Goal: Task Accomplishment & Management: Manage account settings

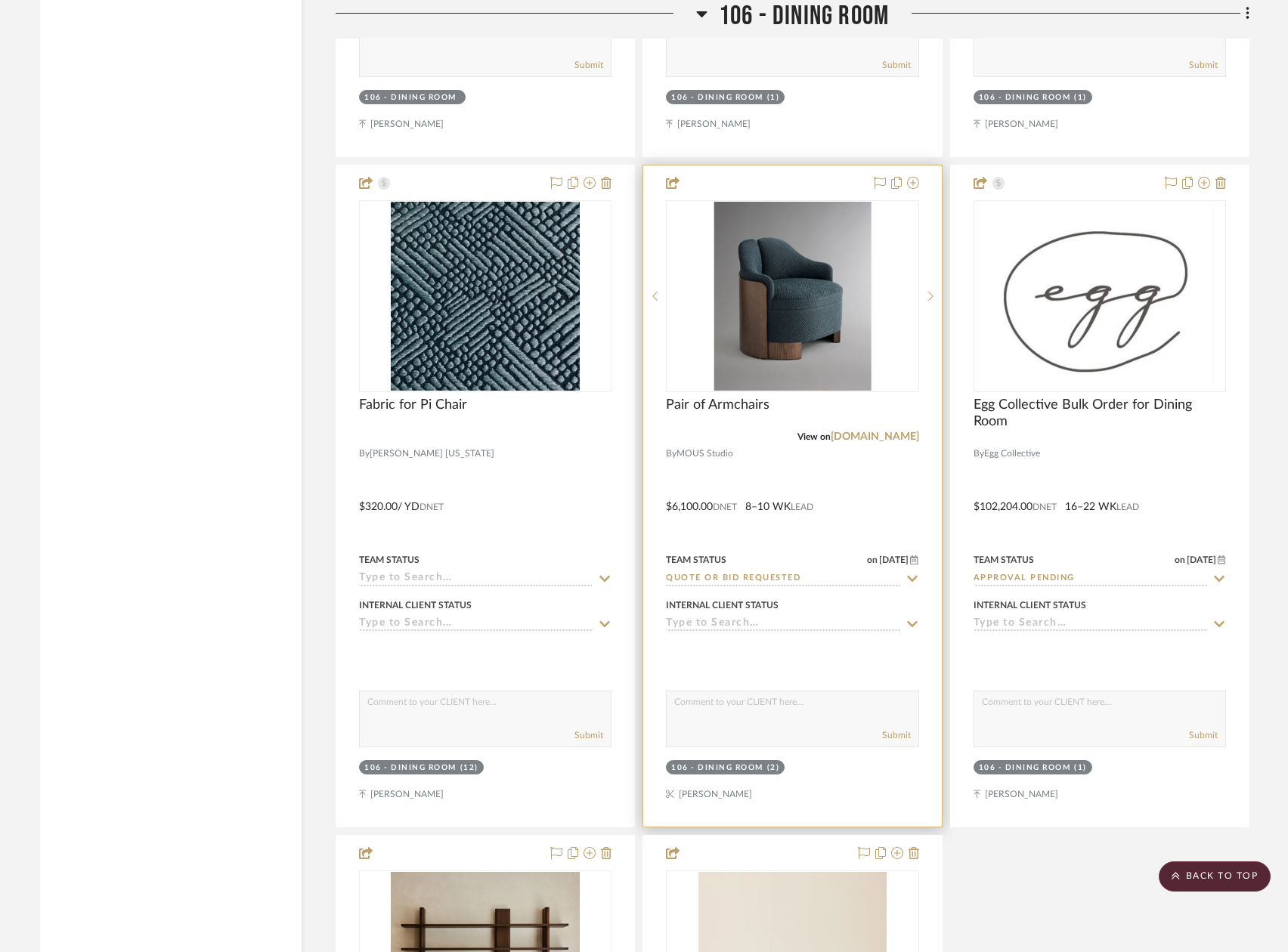
scroll to position [11860, 0]
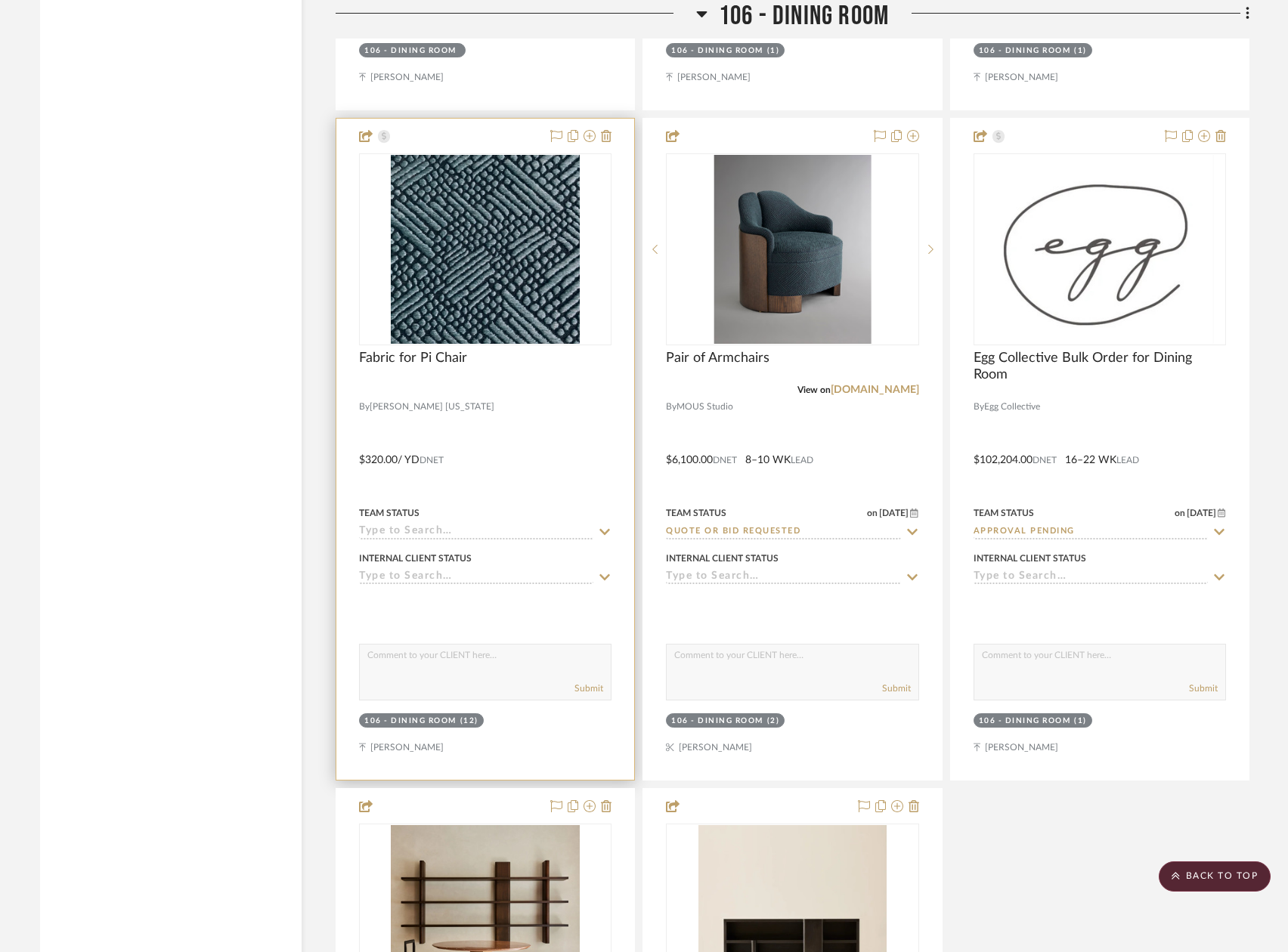
click at [544, 422] on div at bounding box center [485, 449] width 297 height 661
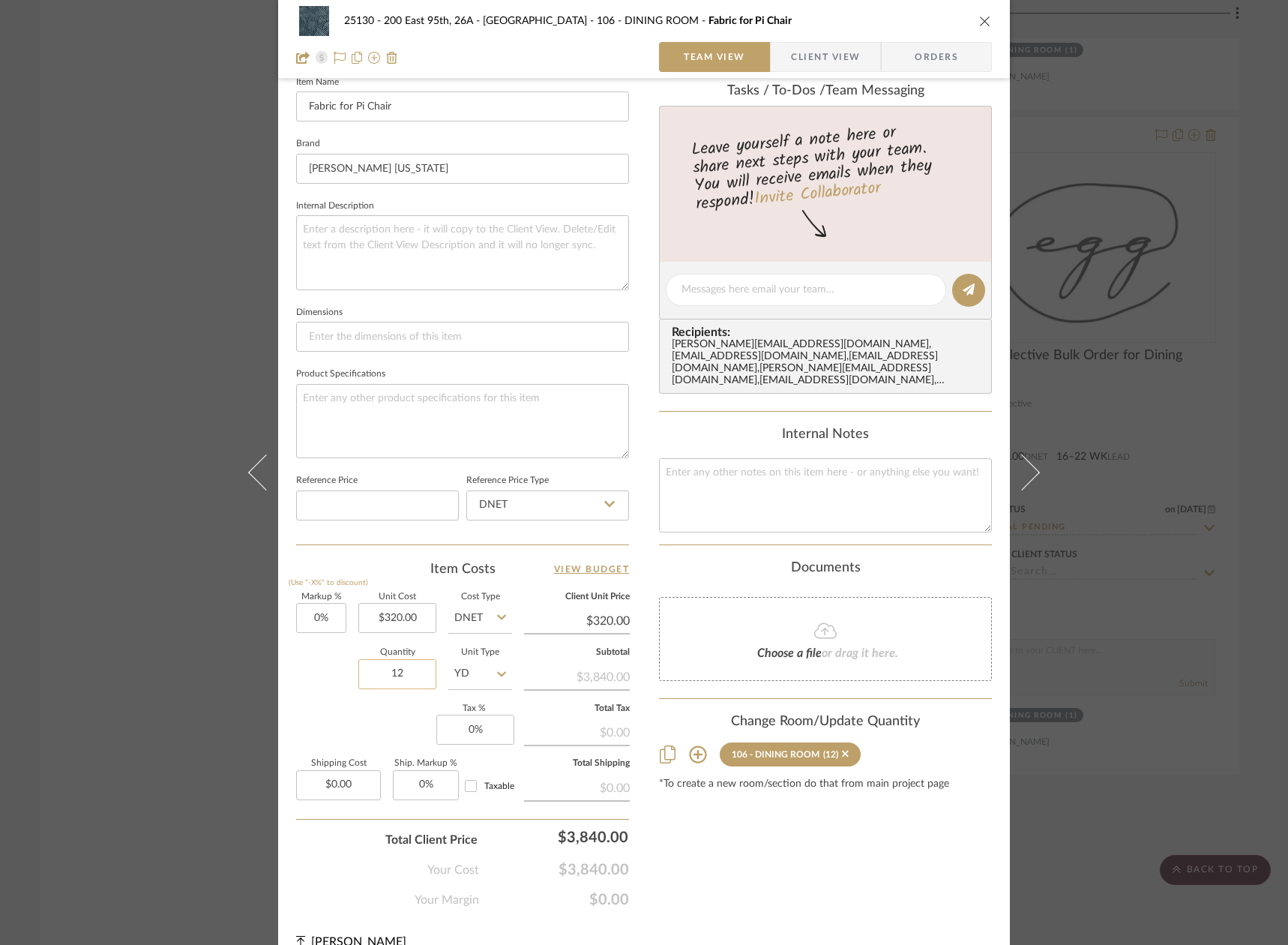
scroll to position [448, 0]
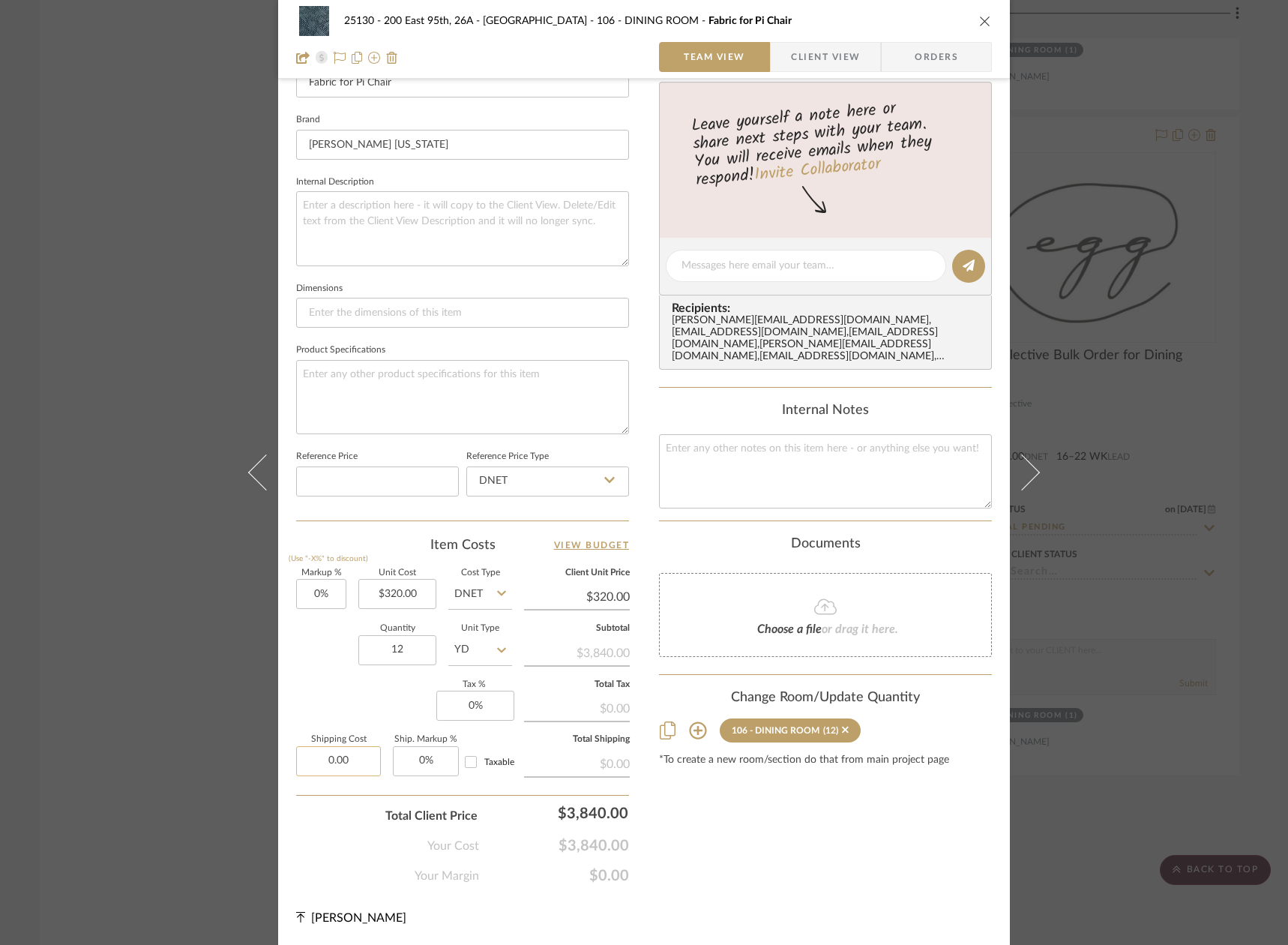
click at [328, 761] on input "0.00" at bounding box center [338, 761] width 84 height 30
type input "$145.00"
click at [708, 892] on div "25130 - 200 East 95th, 26A - Kosheleva 106 - DINING ROOM Fabric for Pi Chair Te…" at bounding box center [644, 254] width 731 height 1382
click at [351, 761] on input "145.00" at bounding box center [338, 761] width 84 height 30
type input "$375.40"
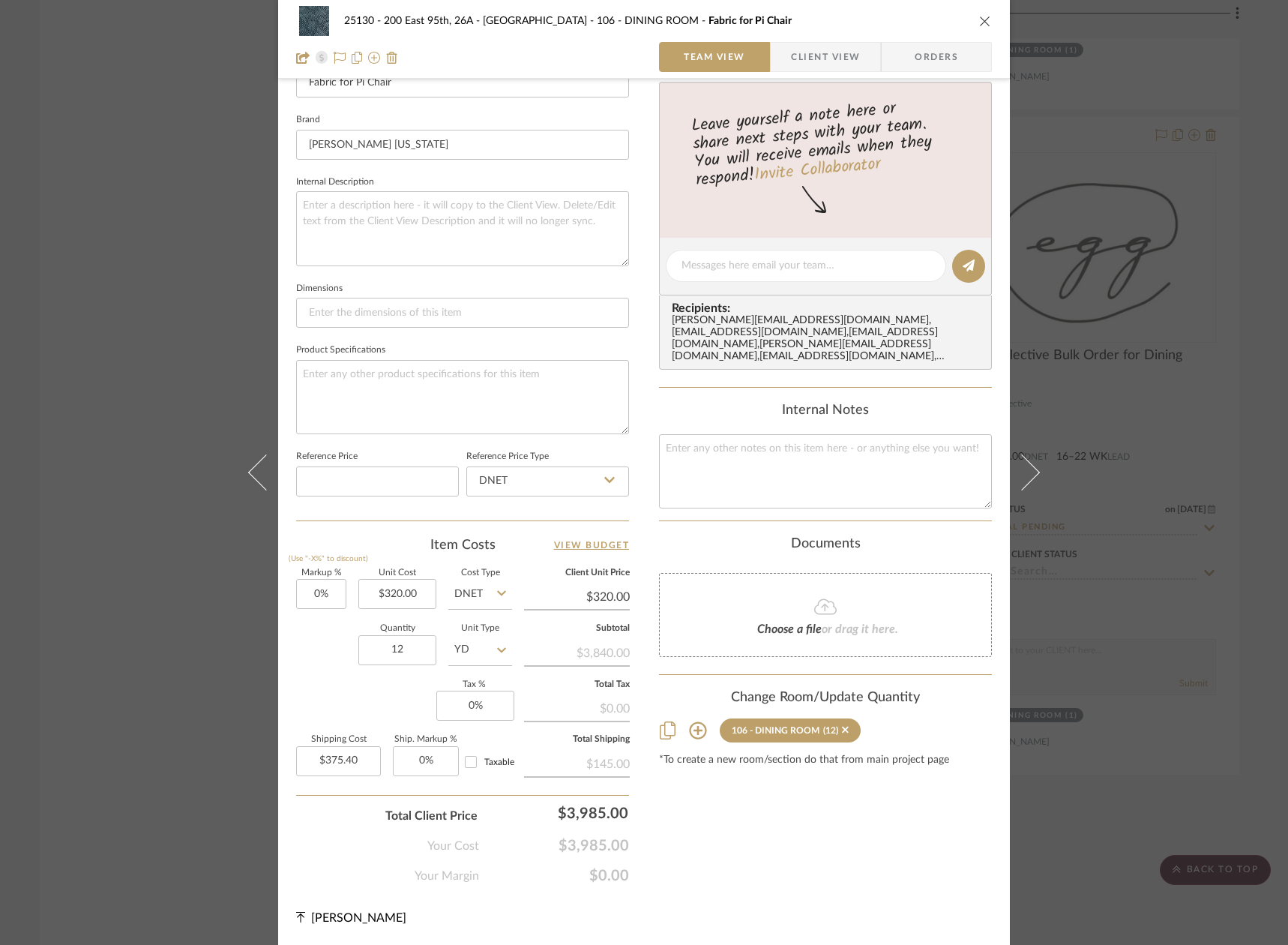
click at [860, 862] on div "Content here copies to Client View - confirm visibility there. Show in Client D…" at bounding box center [825, 269] width 333 height 1232
click at [828, 54] on span "Client View" at bounding box center [825, 57] width 69 height 30
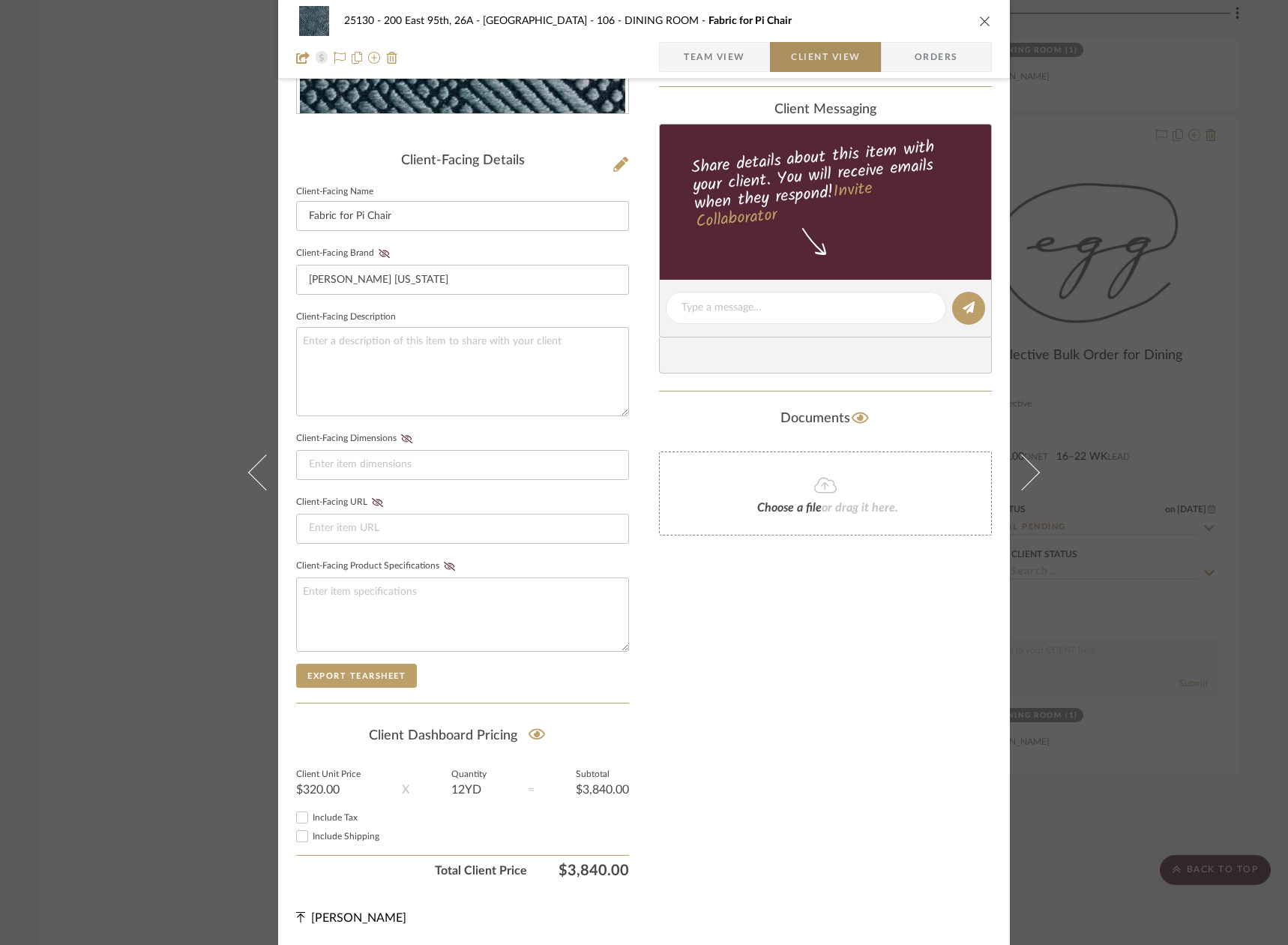
scroll to position [315, 0]
click at [495, 353] on textarea at bounding box center [462, 372] width 333 height 90
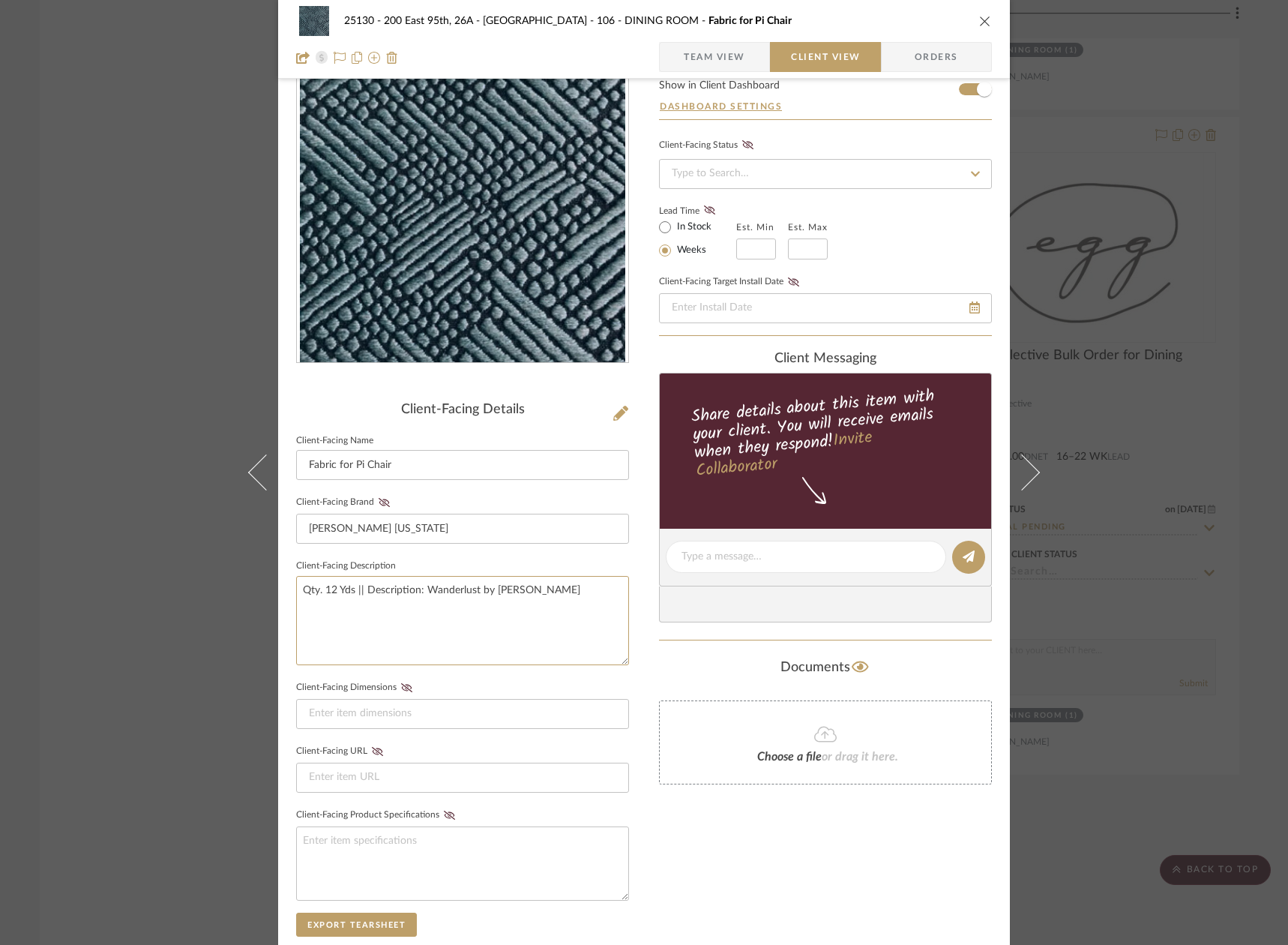
scroll to position [75, 0]
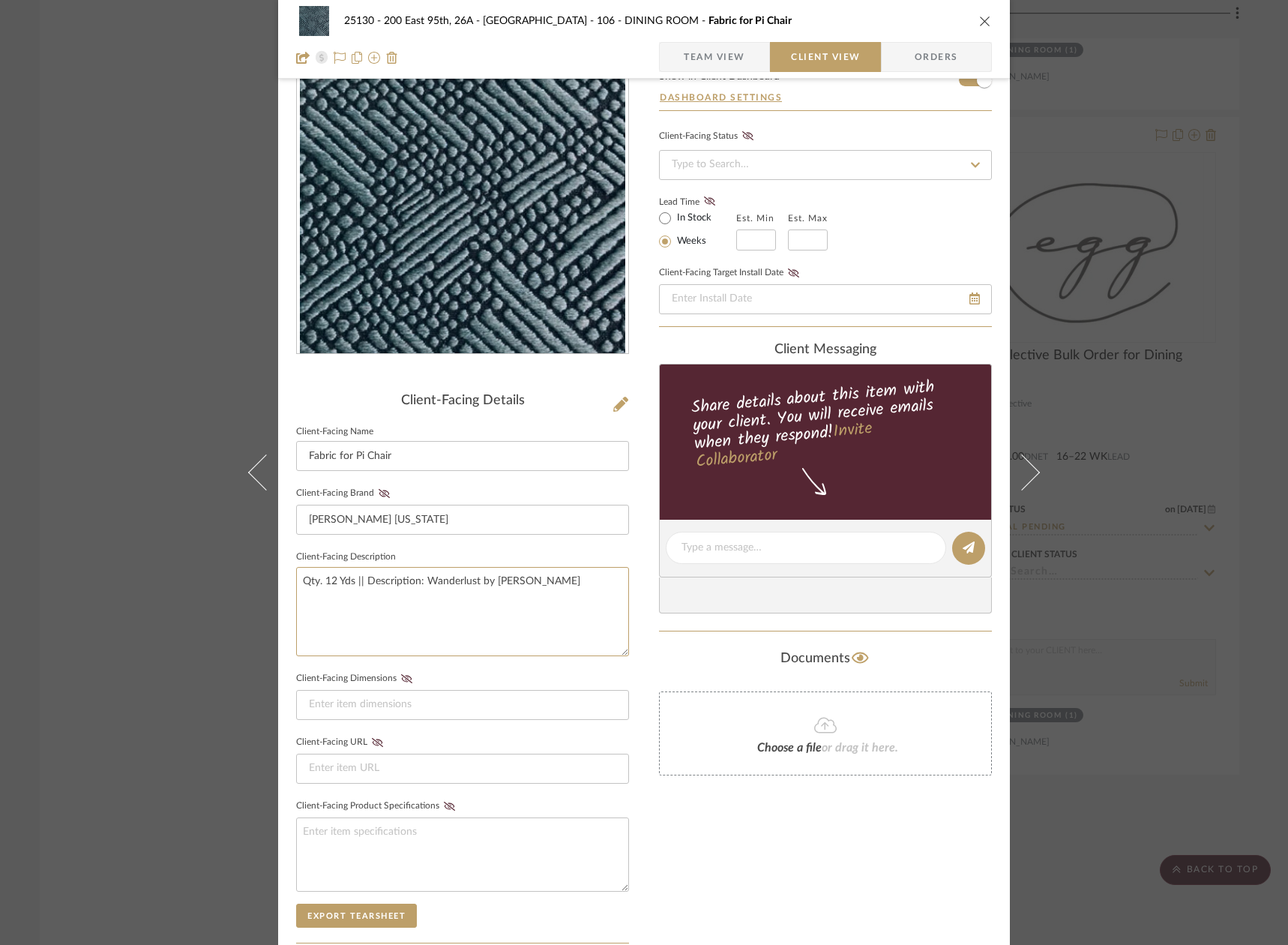
type textarea "Qty. 12 Yds || Description: Wanderlust by [PERSON_NAME]"
click at [600, 575] on textarea "Qty. 12 Yds || Description: Wanderlust by [PERSON_NAME]" at bounding box center [462, 612] width 333 height 90
click at [433, 633] on textarea "Qty. 12 Yds || Description: Wanderlust by [PERSON_NAME] NY || Colorway:" at bounding box center [462, 612] width 333 height 90
type textarea "Qty. 12 Yds || Description: Wanderlust by [PERSON_NAME] NY || Colorway: Prussia…"
click at [497, 608] on textarea "Qty. 12 Yds || Description: Wanderlust by [PERSON_NAME] NY || Colorway: Prussia…" at bounding box center [462, 612] width 333 height 90
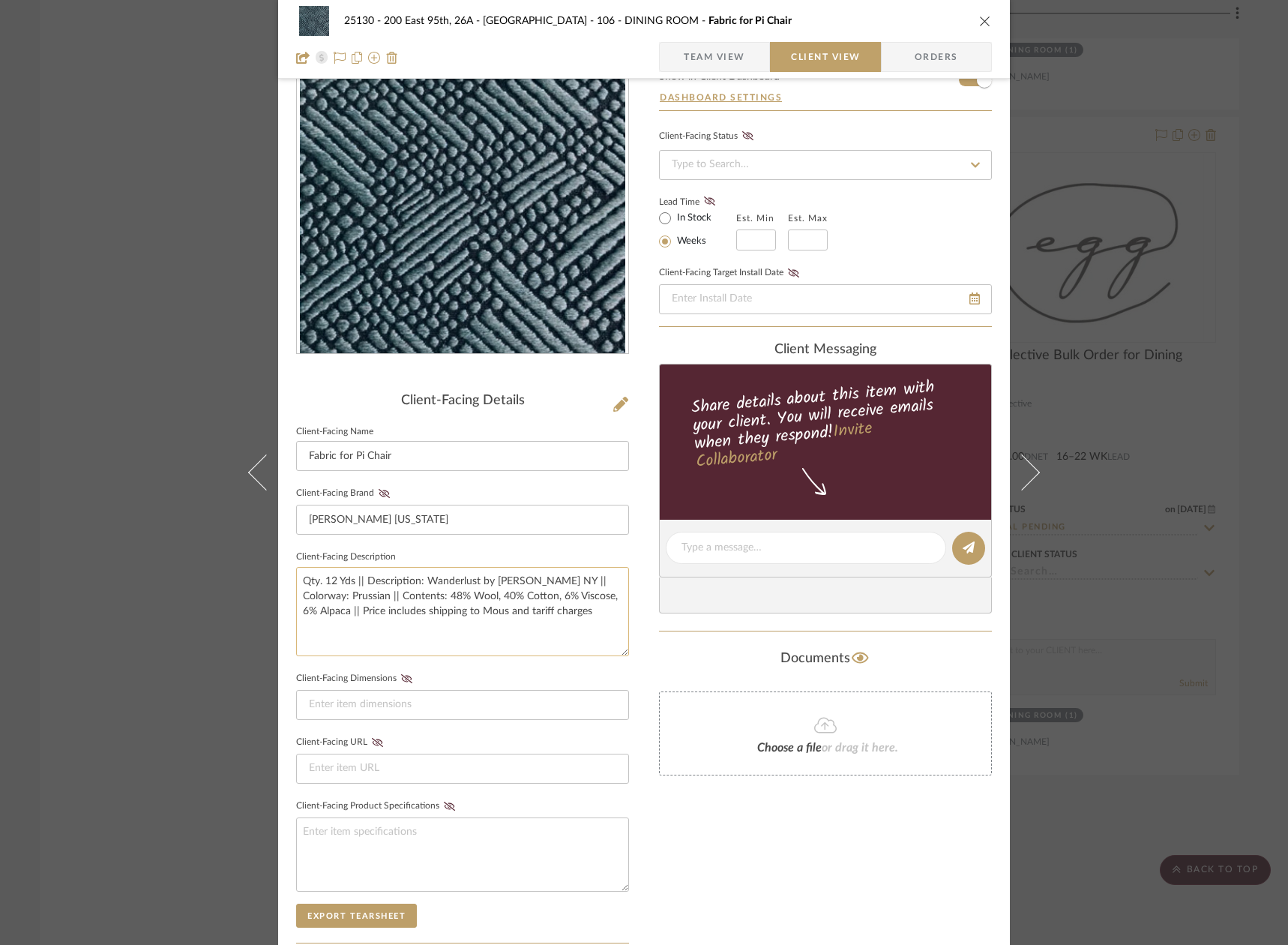
drag, startPoint x: 517, startPoint y: 627, endPoint x: 527, endPoint y: 650, distance: 25.1
click at [518, 627] on textarea "Qty. 12 Yds || Description: Wanderlust by [PERSON_NAME] NY || Colorway: Prussia…" at bounding box center [462, 612] width 333 height 90
click at [541, 719] on input at bounding box center [462, 705] width 333 height 30
click at [591, 610] on textarea "Qty. 12 Yds || Description: Wanderlust by [PERSON_NAME] NY || Colorway: Prussia…" at bounding box center [462, 612] width 333 height 90
type textarea "Qty. 12 Yds || Description: Wanderlust by [PERSON_NAME] NY || Colorway: Prussia…"
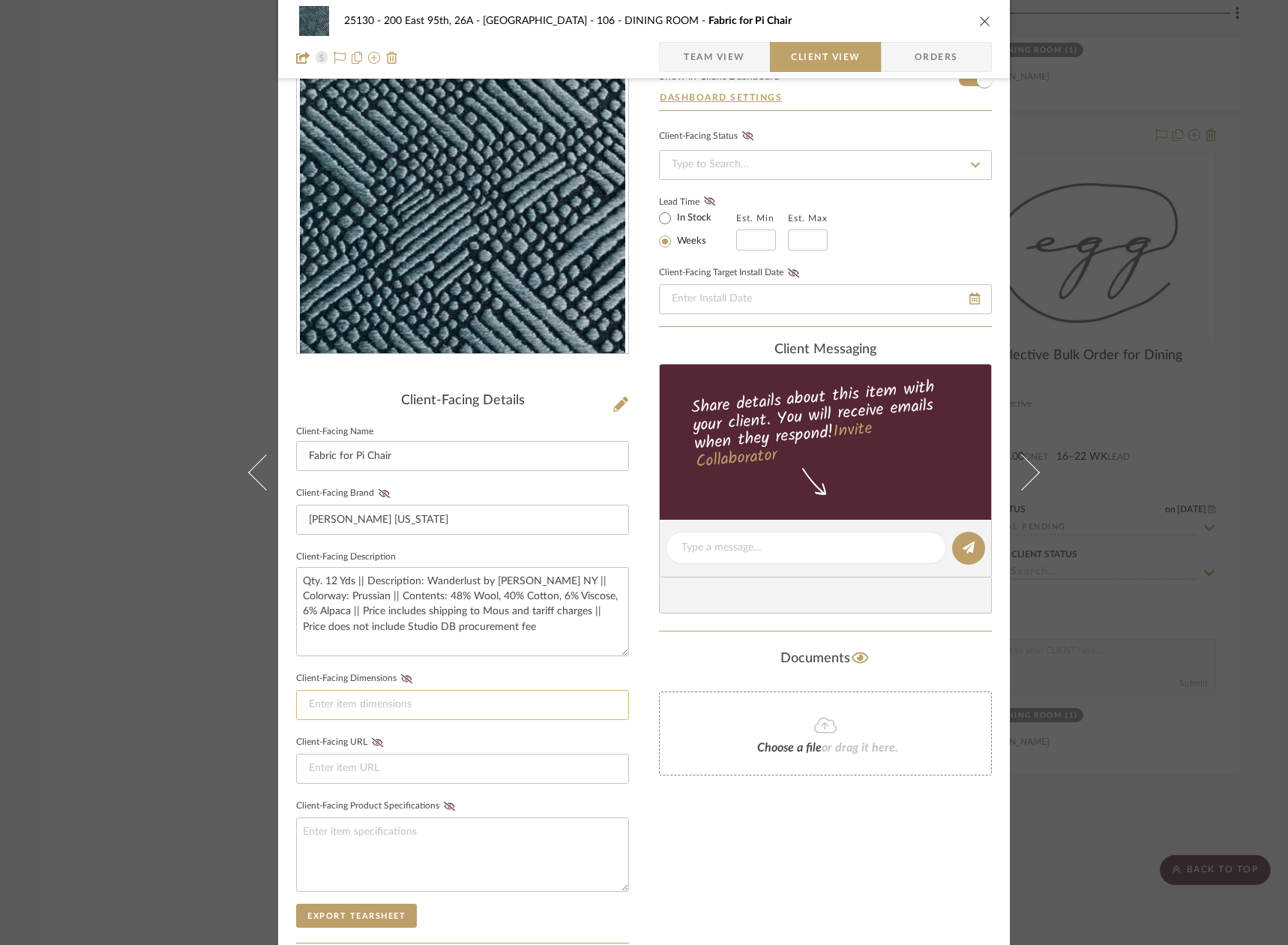
click at [538, 705] on input at bounding box center [462, 705] width 333 height 30
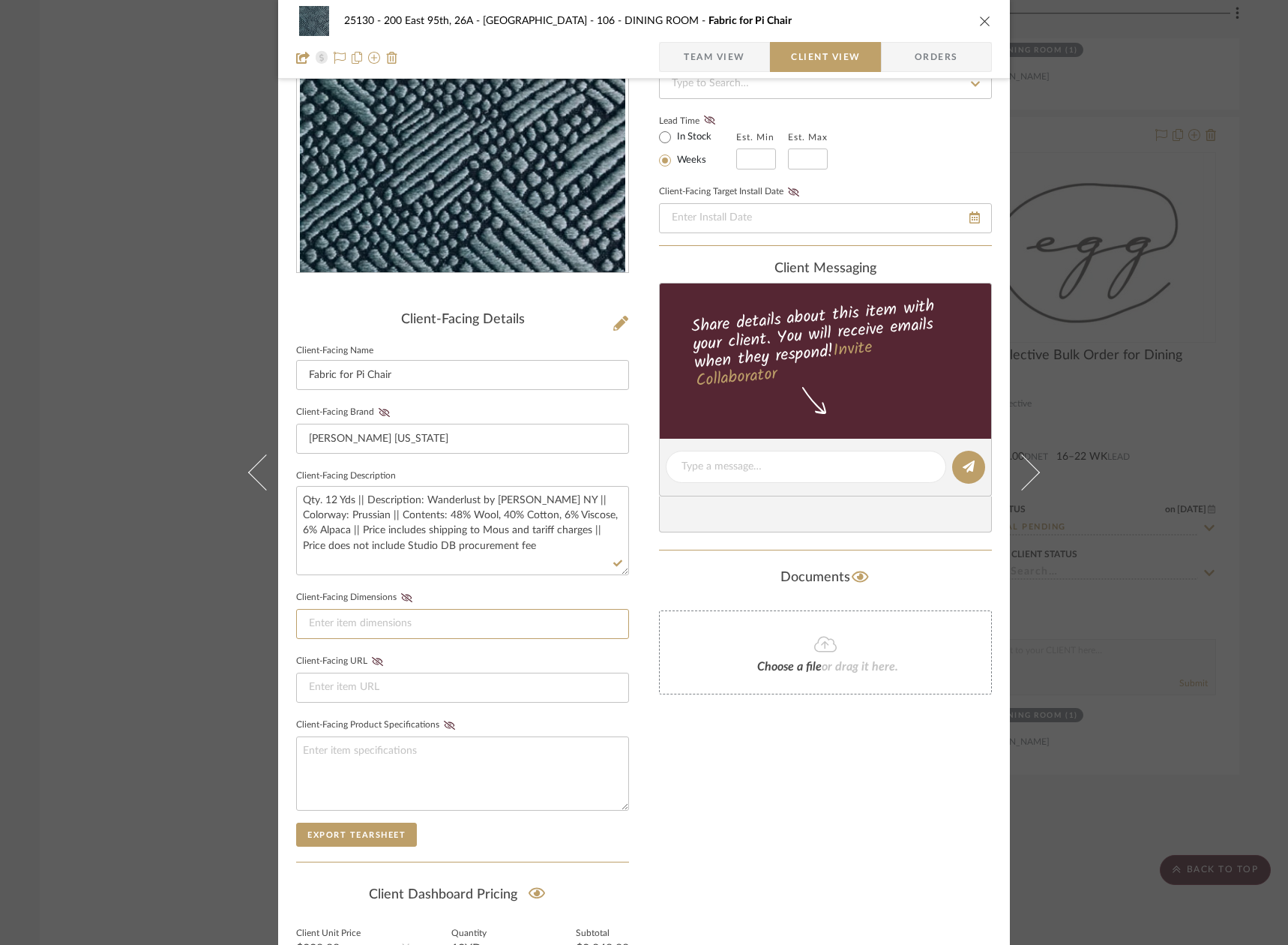
scroll to position [315, 0]
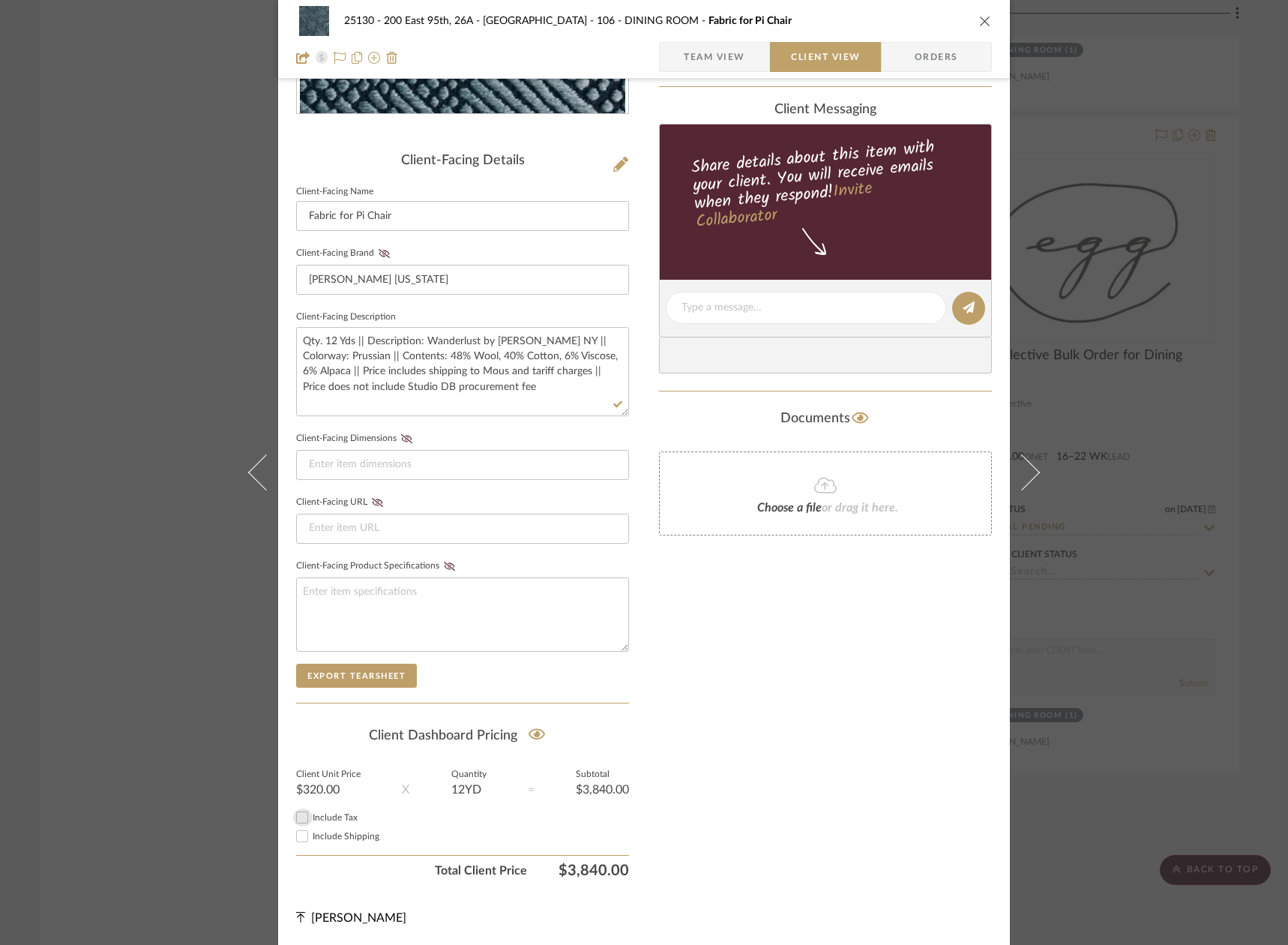
click at [305, 824] on input "Include Tax" at bounding box center [302, 817] width 18 height 18
checkbox input "false"
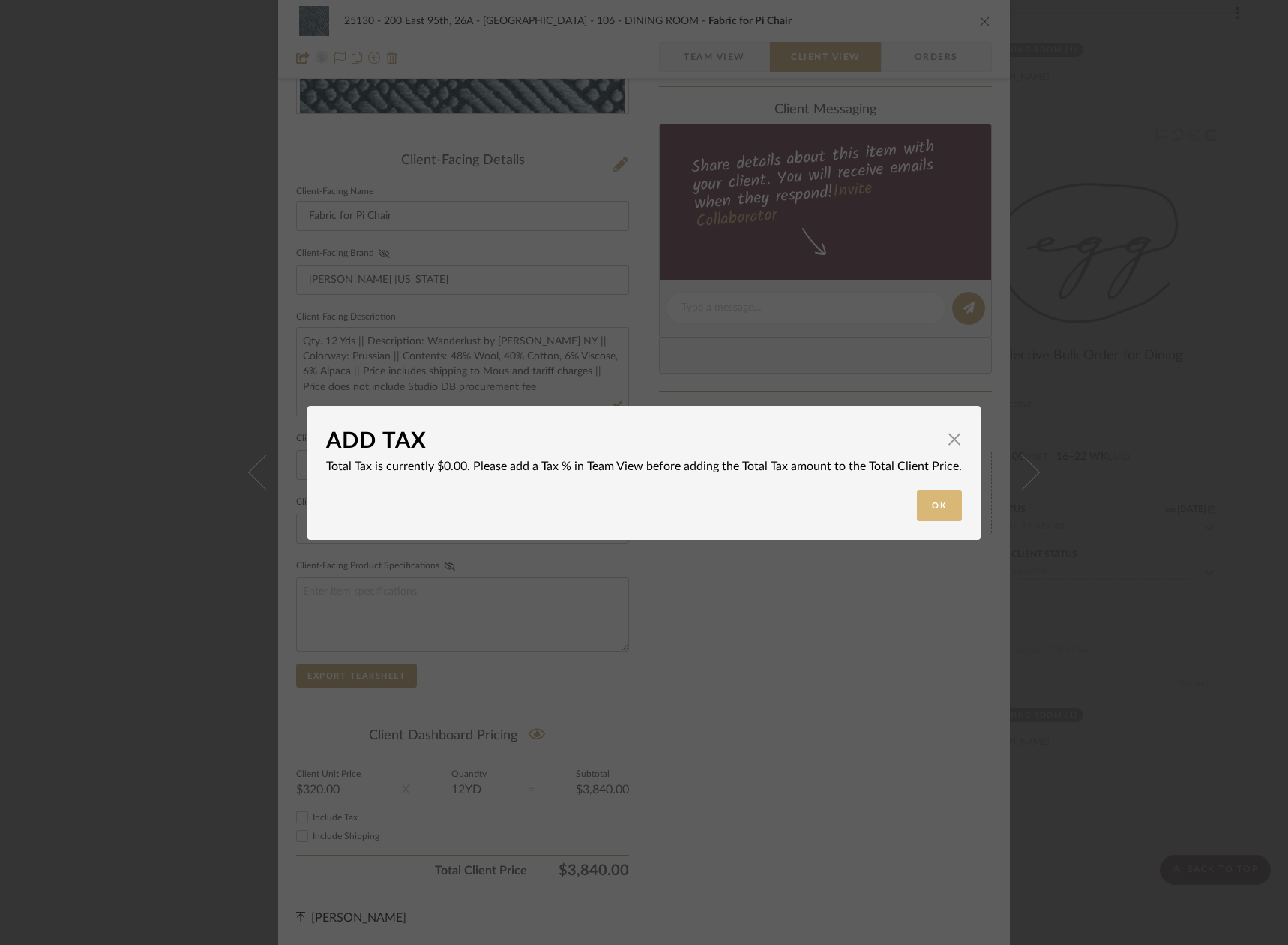
click at [929, 501] on button "Ok" at bounding box center [940, 506] width 45 height 31
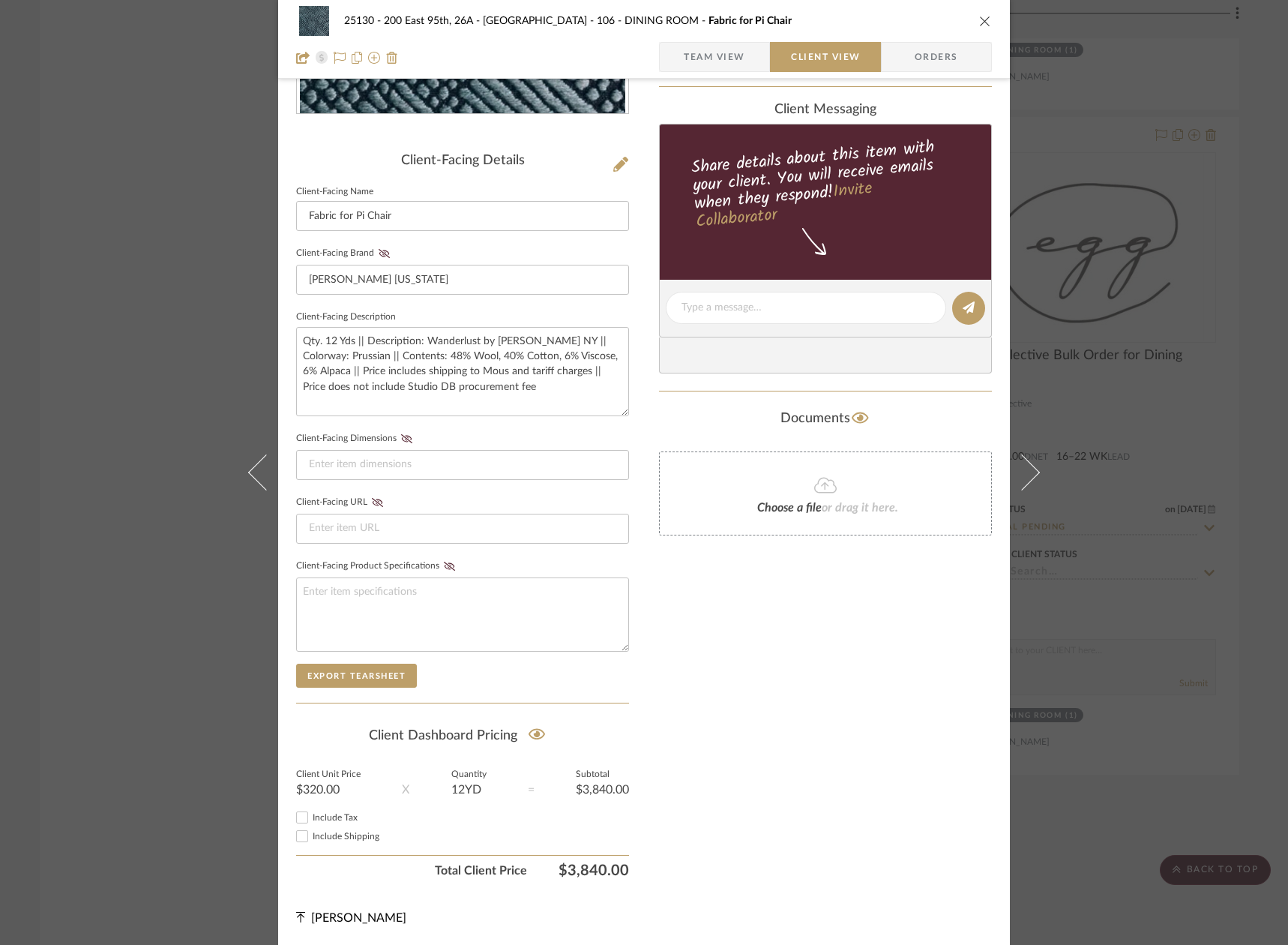
click at [350, 837] on span "Include Shipping" at bounding box center [346, 836] width 67 height 9
click at [311, 837] on input "Include Shipping" at bounding box center [302, 836] width 18 height 18
checkbox input "true"
click at [367, 383] on textarea "Qty. 12 Yds || Description: Wanderlust by [PERSON_NAME] NY || Colorway: Prussia…" at bounding box center [462, 372] width 333 height 90
click at [401, 387] on textarea "Qty. 12 Yds || Description: Wanderlust by [PERSON_NAME] NY || Colorway: Prussia…" at bounding box center [462, 372] width 333 height 90
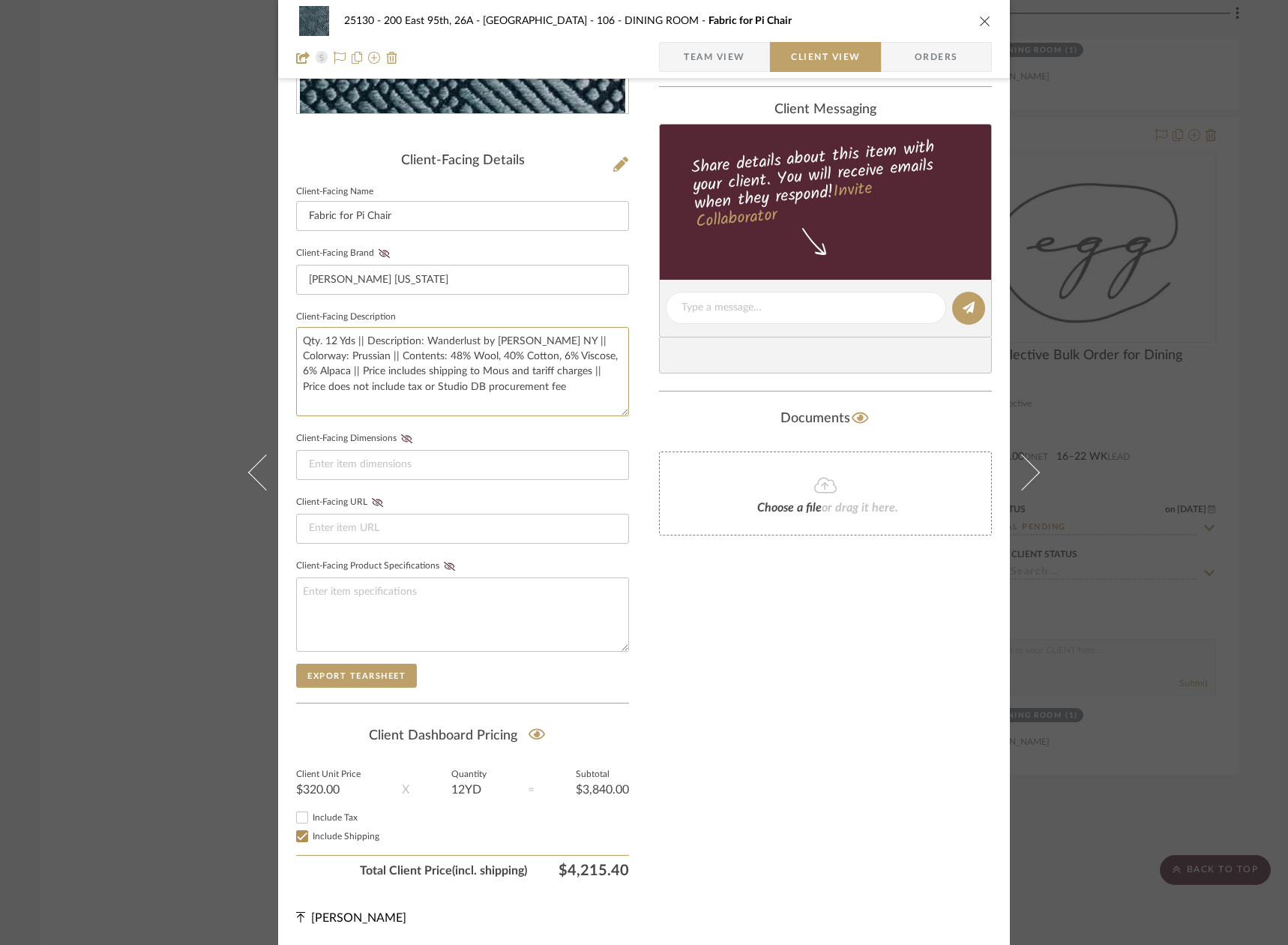
type textarea "Qty. 12 Yds || Description: Wanderlust by [PERSON_NAME] NY || Colorway: Prussia…"
click at [585, 487] on sr-form-field "Client-Facing Dimensions" at bounding box center [462, 460] width 333 height 64
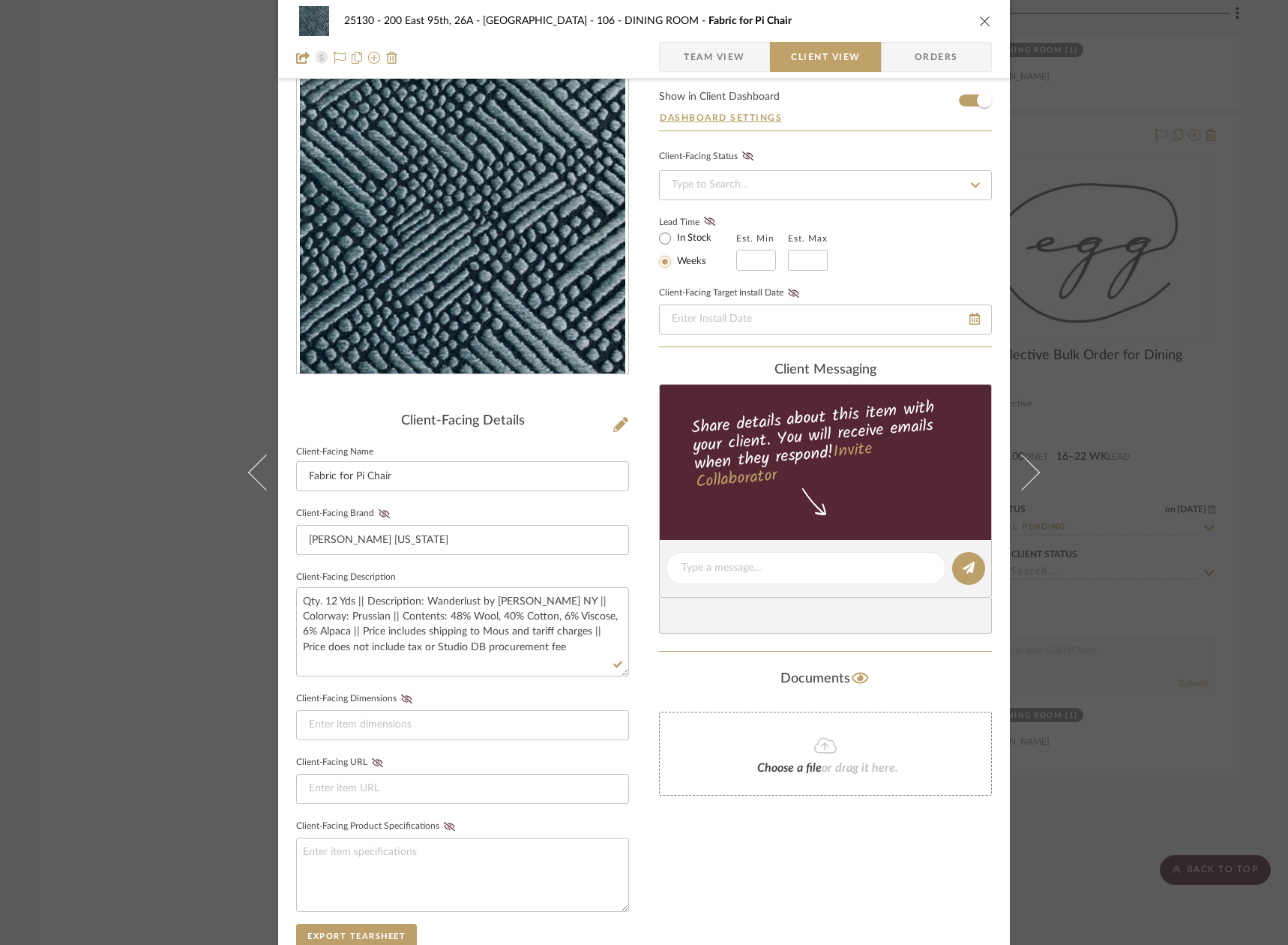
scroll to position [0, 0]
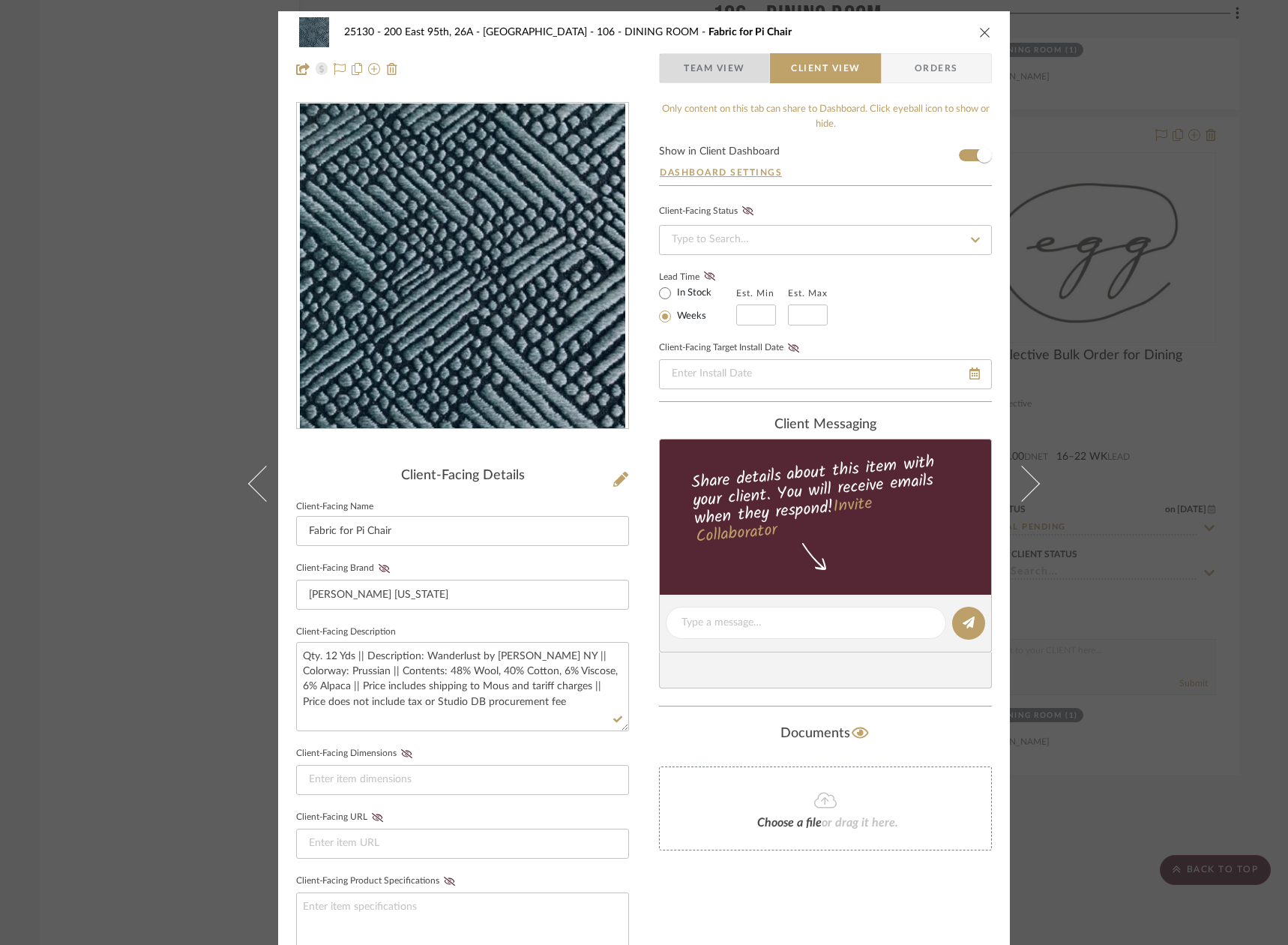
click at [728, 53] on span "Team View" at bounding box center [714, 68] width 61 height 30
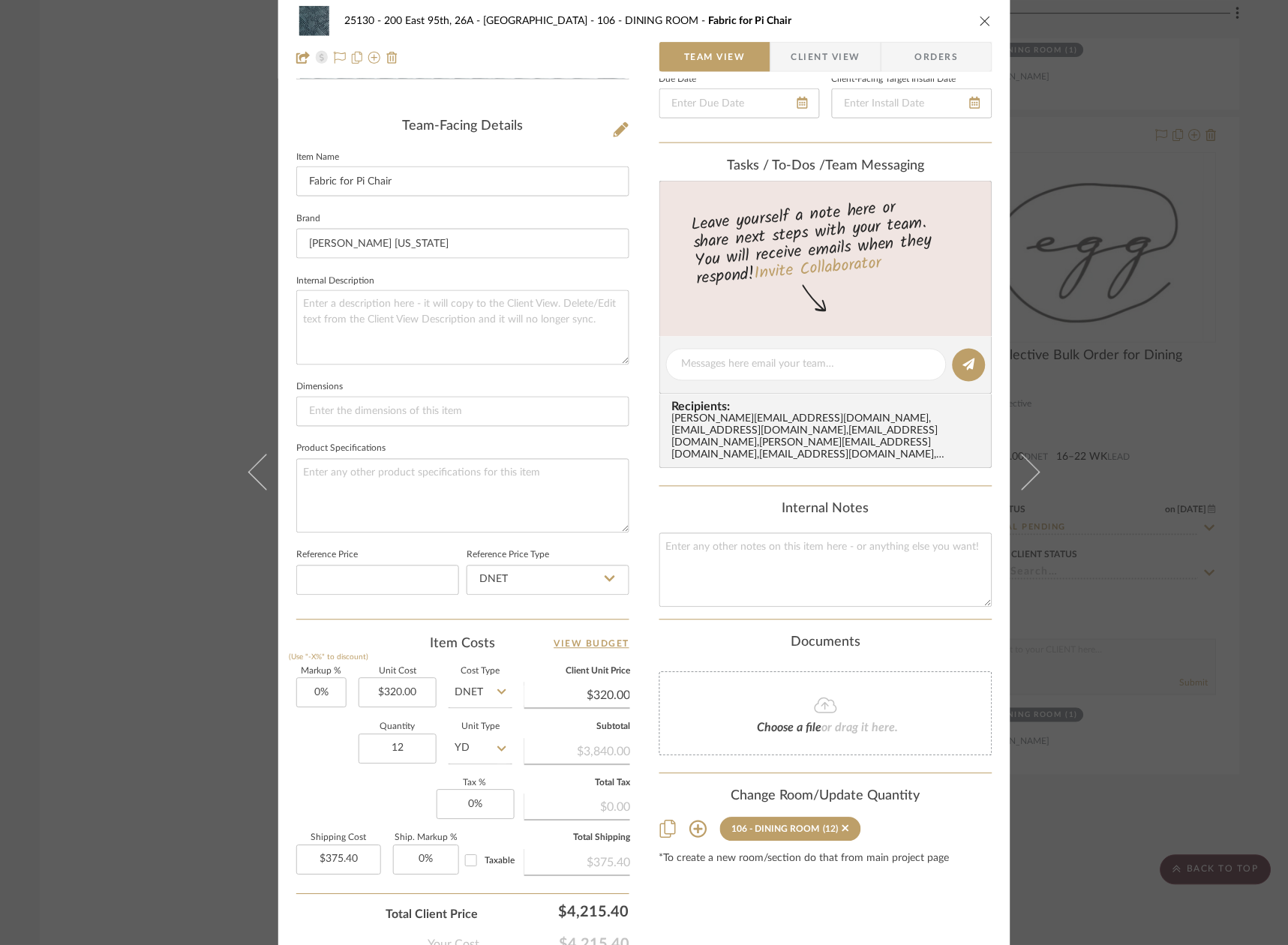
scroll to position [448, 0]
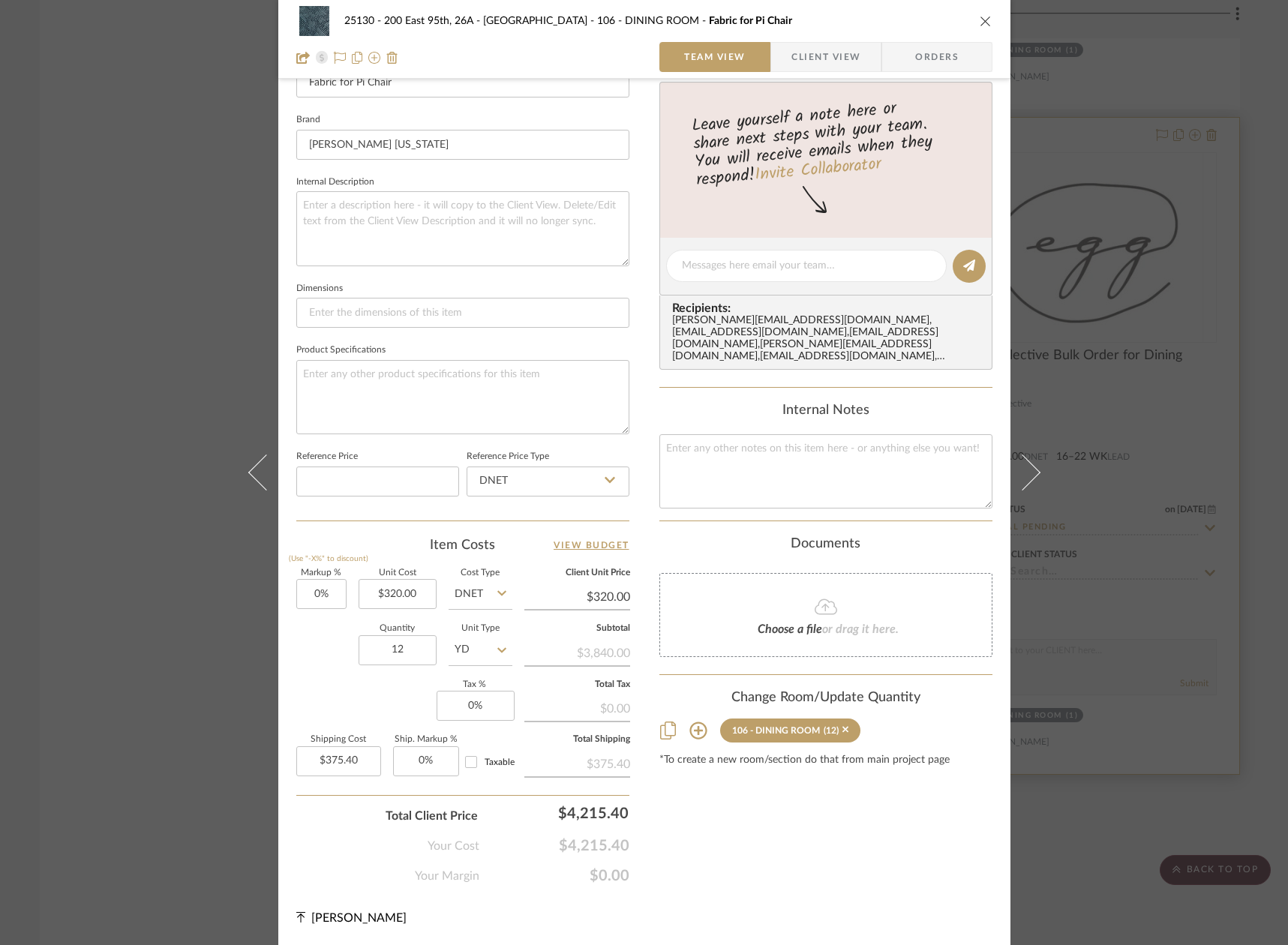
click at [1101, 533] on div "25130 - 200 East 95th, 26A - Kosheleva 106 - DINING ROOM Fabric for Pi Chair Te…" at bounding box center [644, 472] width 1288 height 945
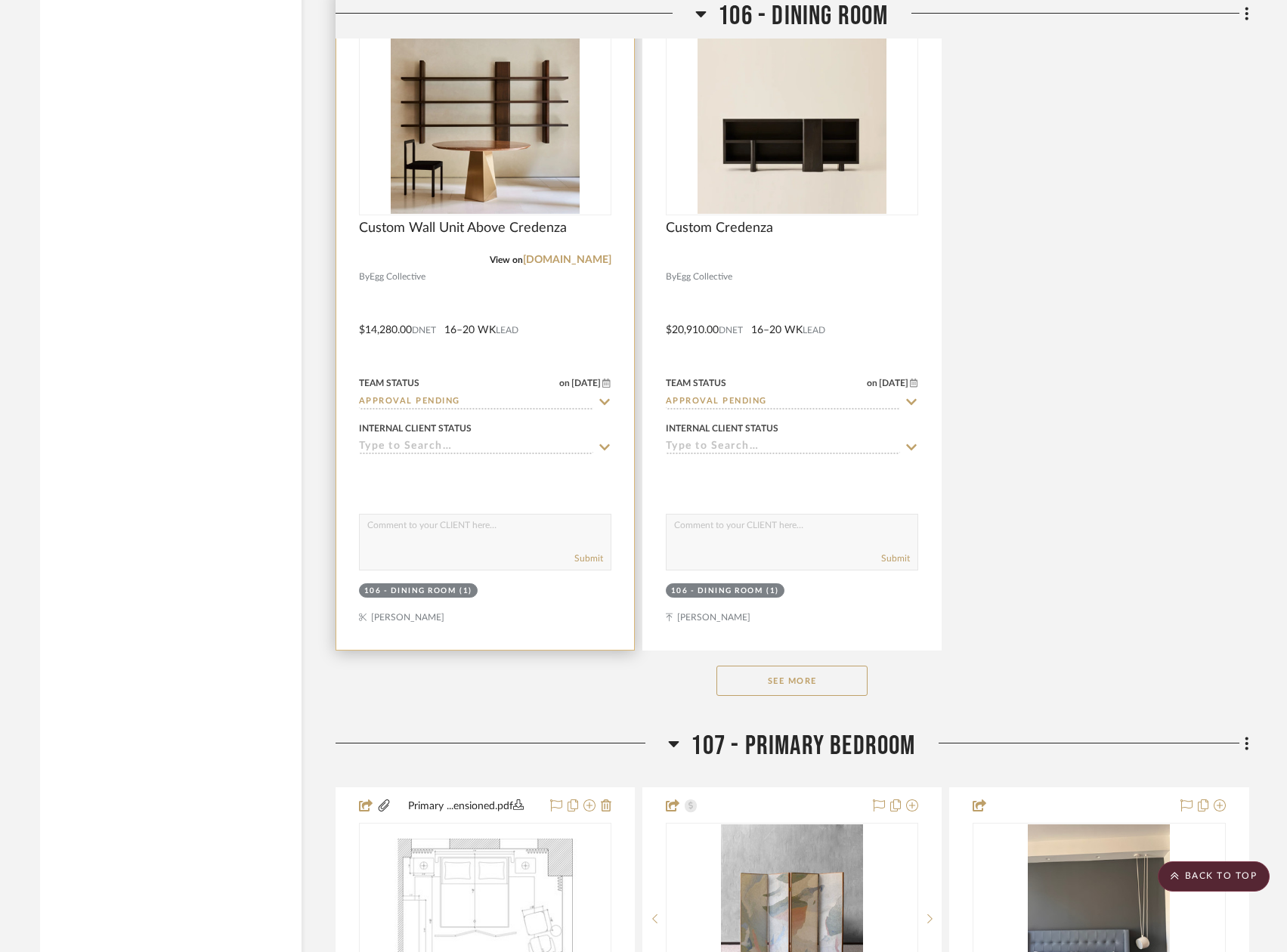
scroll to position [13070, 0]
